Goal: Navigation & Orientation: Find specific page/section

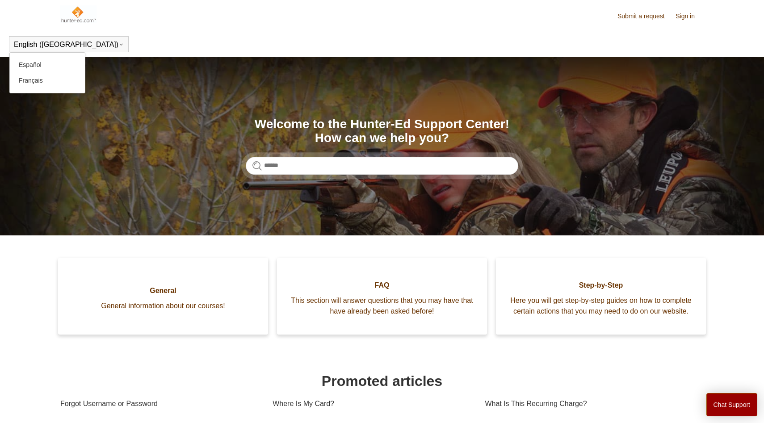
click at [118, 46] on icon at bounding box center [120, 44] width 5 height 5
click at [50, 62] on link "Español" at bounding box center [47, 65] width 75 height 16
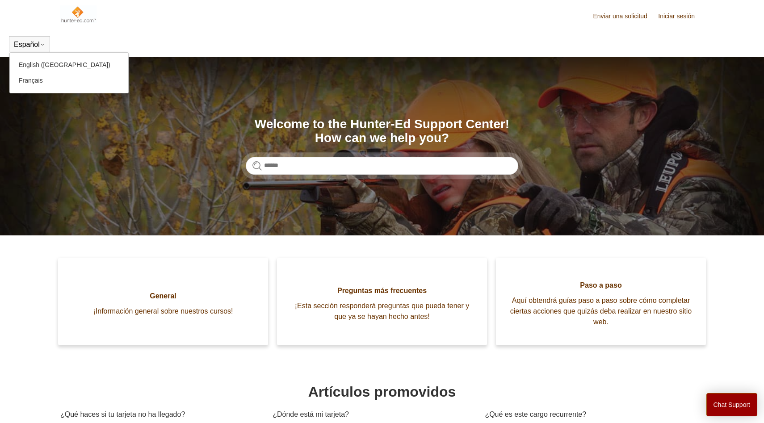
click at [42, 40] on div "Español English (US) Français" at bounding box center [29, 44] width 41 height 16
click at [44, 61] on link "English ([GEOGRAPHIC_DATA])" at bounding box center [69, 65] width 118 height 16
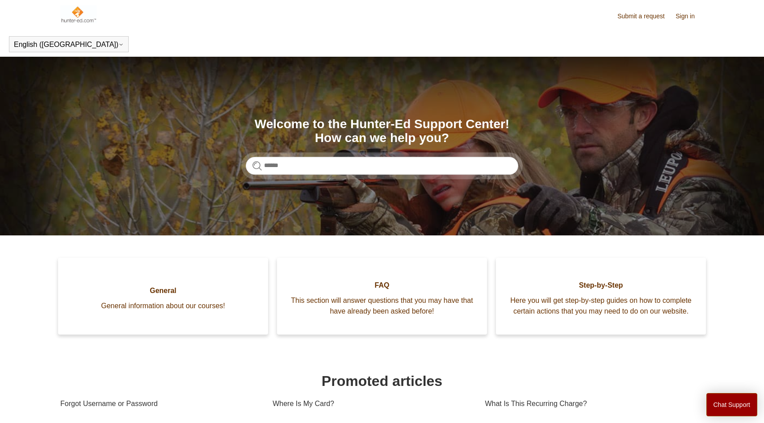
click at [79, 17] on img at bounding box center [78, 14] width 36 height 18
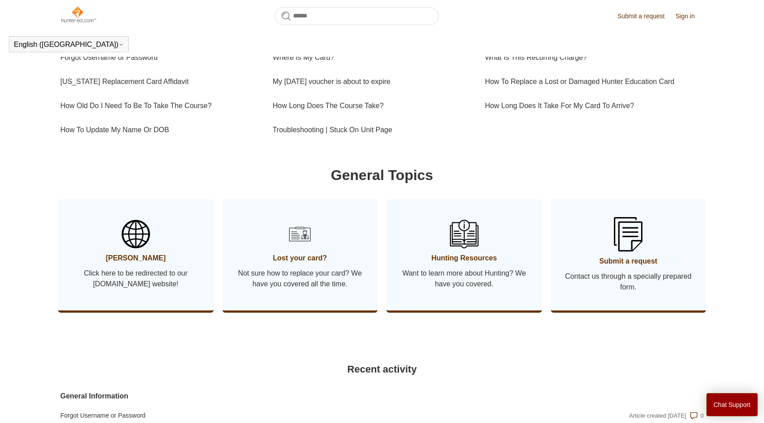
scroll to position [326, 0]
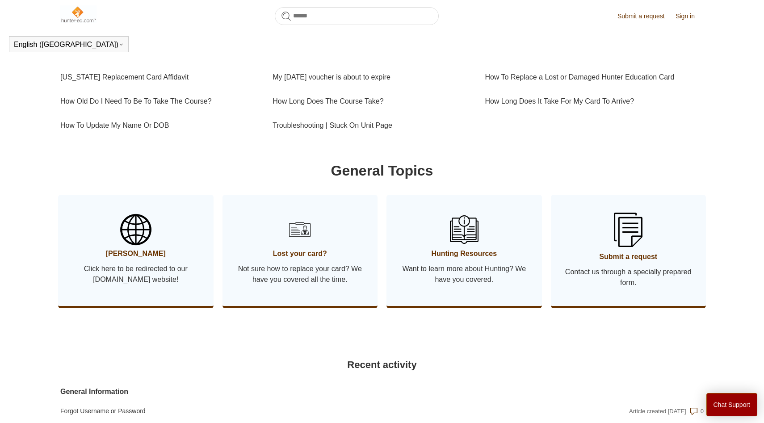
click at [143, 257] on link "Hunter Ed Click here to be redirected to our Hunter-ed.com website!" at bounding box center [135, 250] width 155 height 111
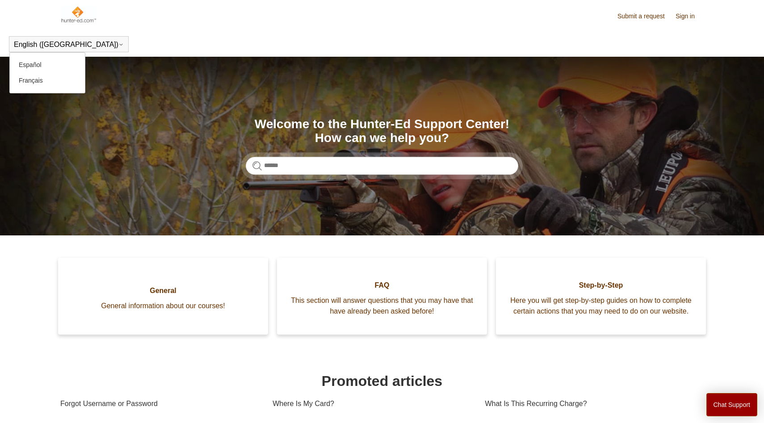
click at [52, 45] on button "English ([GEOGRAPHIC_DATA])" at bounding box center [69, 45] width 110 height 8
click at [48, 68] on link "Español" at bounding box center [47, 65] width 75 height 16
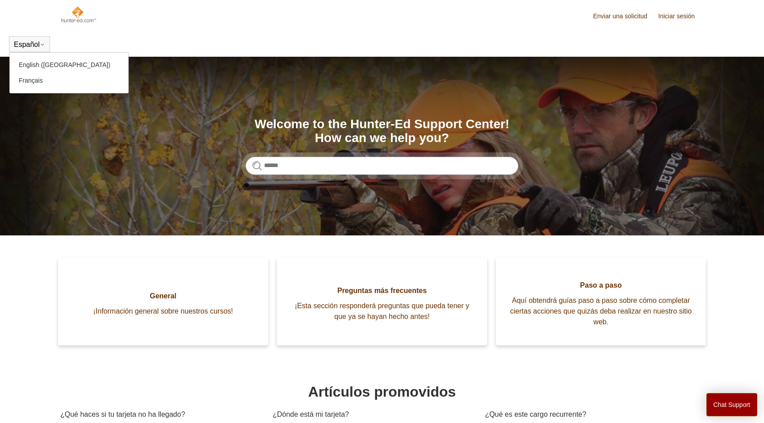
click at [43, 43] on icon at bounding box center [42, 44] width 5 height 5
click at [42, 63] on link "English ([GEOGRAPHIC_DATA])" at bounding box center [69, 65] width 118 height 16
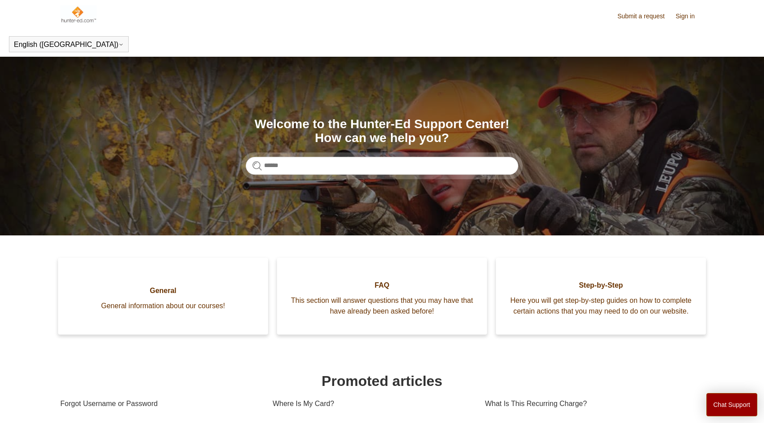
click at [691, 8] on header "Submit a request Sign in" at bounding box center [381, 16] width 643 height 32
click at [685, 21] on header "Submit a request Sign in" at bounding box center [381, 16] width 643 height 32
click at [683, 15] on link "Sign in" at bounding box center [689, 16] width 28 height 9
click at [460, 84] on section "Search Welcome to the Hunter-Ed Support Center! How can we help you?" at bounding box center [382, 146] width 764 height 179
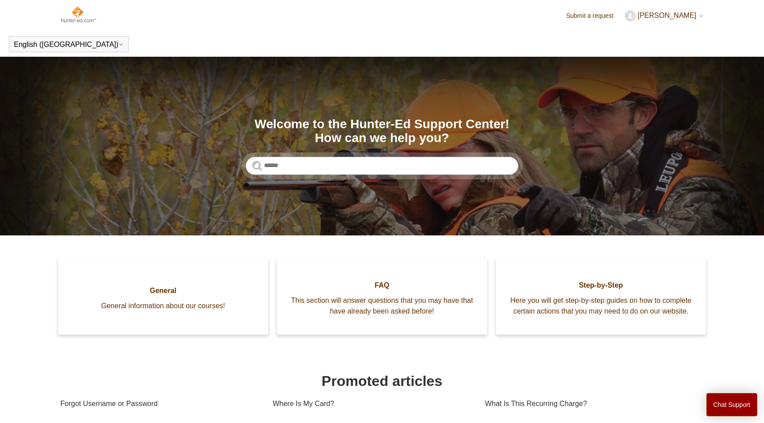
click at [418, 22] on header "Submit a request Allen Schlup My activities My profile Change password Sign out" at bounding box center [381, 16] width 643 height 32
click at [334, 166] on input "Search" at bounding box center [382, 166] width 272 height 18
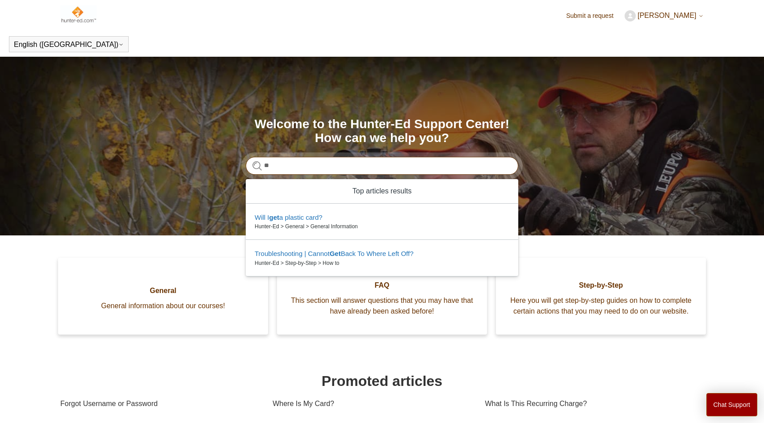
type input "*"
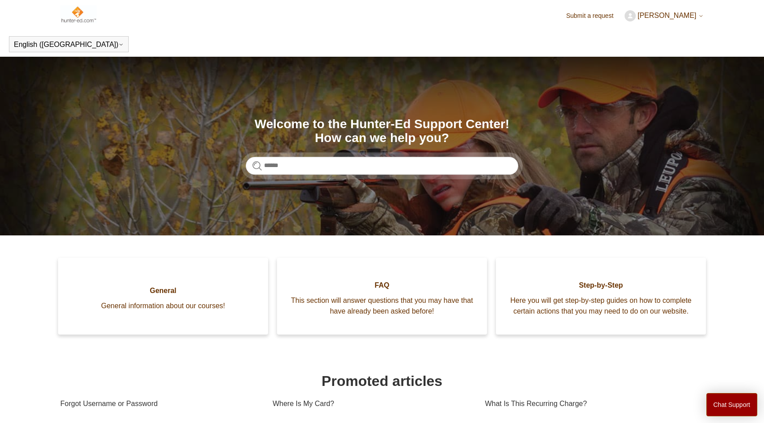
click at [75, 20] on img at bounding box center [78, 14] width 36 height 18
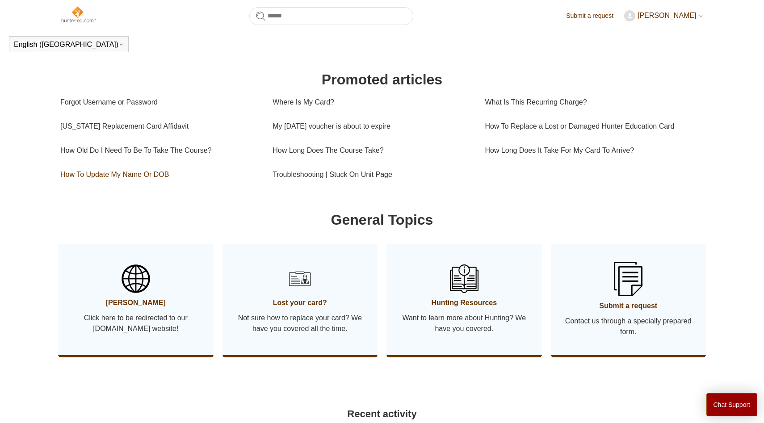
scroll to position [285, 0]
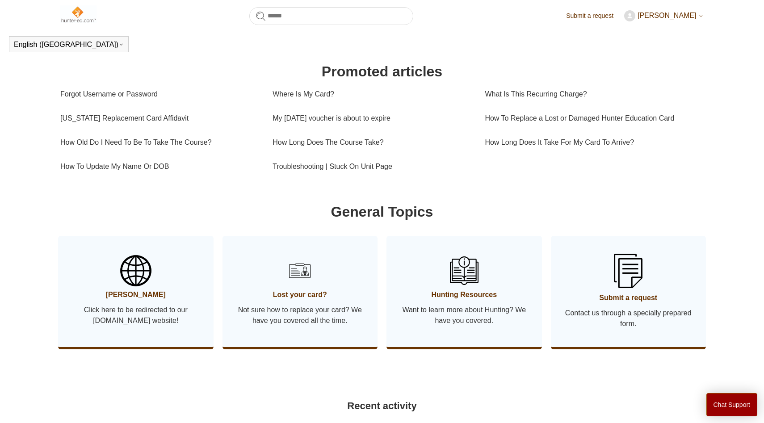
click at [148, 300] on span "[PERSON_NAME]" at bounding box center [135, 294] width 129 height 11
